Goal: Navigation & Orientation: Find specific page/section

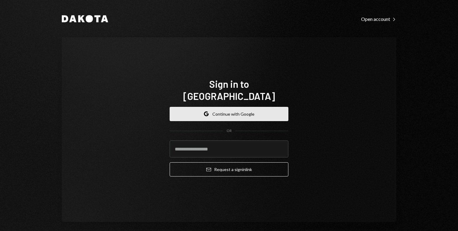
click at [233, 110] on button "Google Continue with Google" at bounding box center [229, 114] width 119 height 14
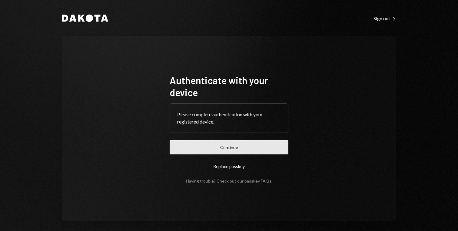
click at [235, 149] on button "Continue" at bounding box center [229, 147] width 119 height 14
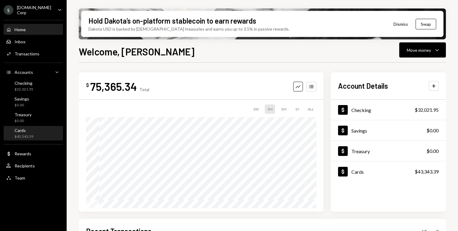
click at [35, 132] on div "Cards $43,343.39" at bounding box center [33, 134] width 55 height 12
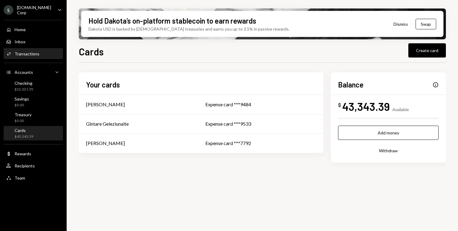
click at [33, 55] on div "Transactions" at bounding box center [27, 53] width 25 height 5
